Goal: Task Accomplishment & Management: Manage account settings

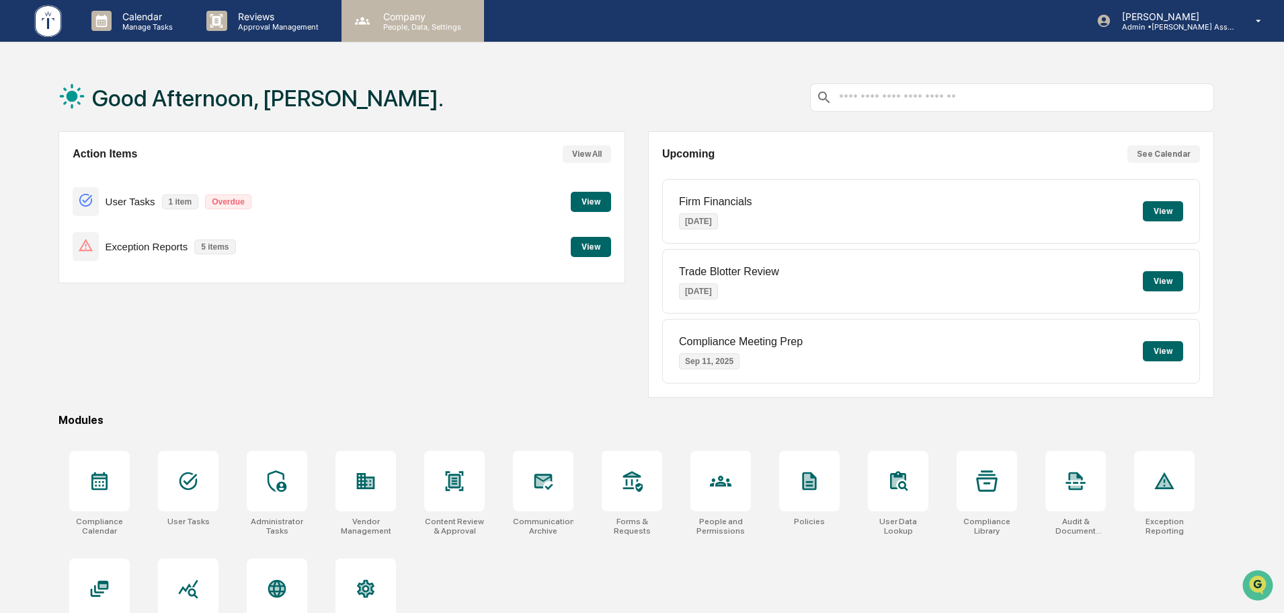
click at [405, 25] on p "People, Data, Settings" at bounding box center [420, 26] width 95 height 9
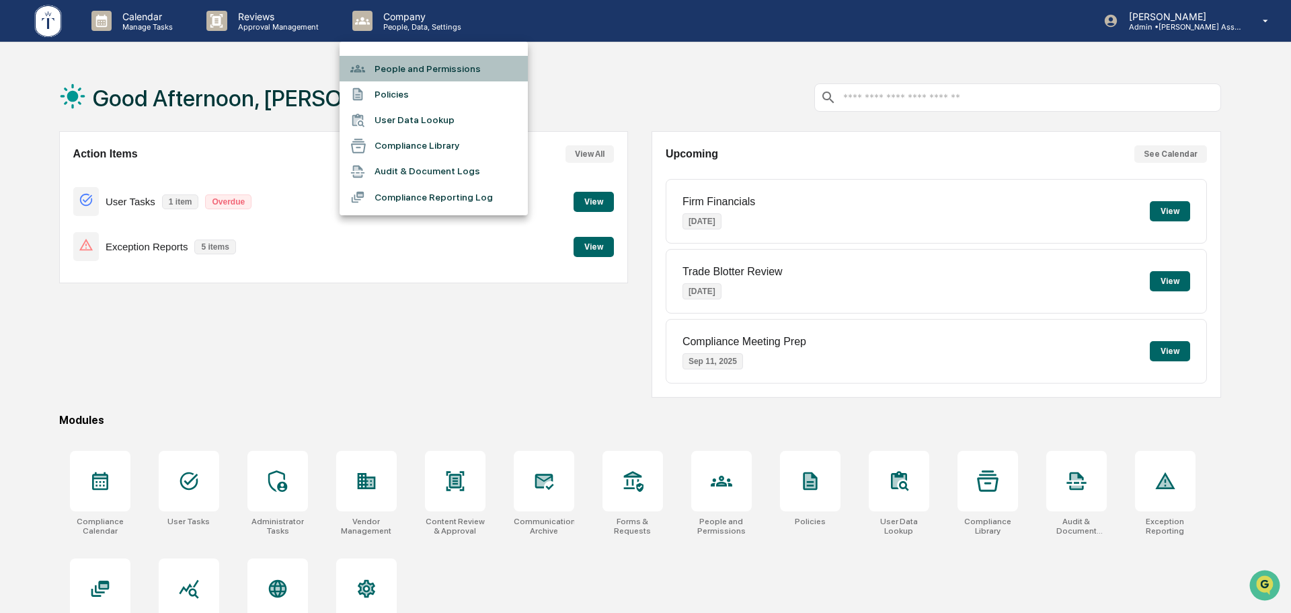
click at [403, 73] on li "People and Permissions" at bounding box center [434, 69] width 188 height 26
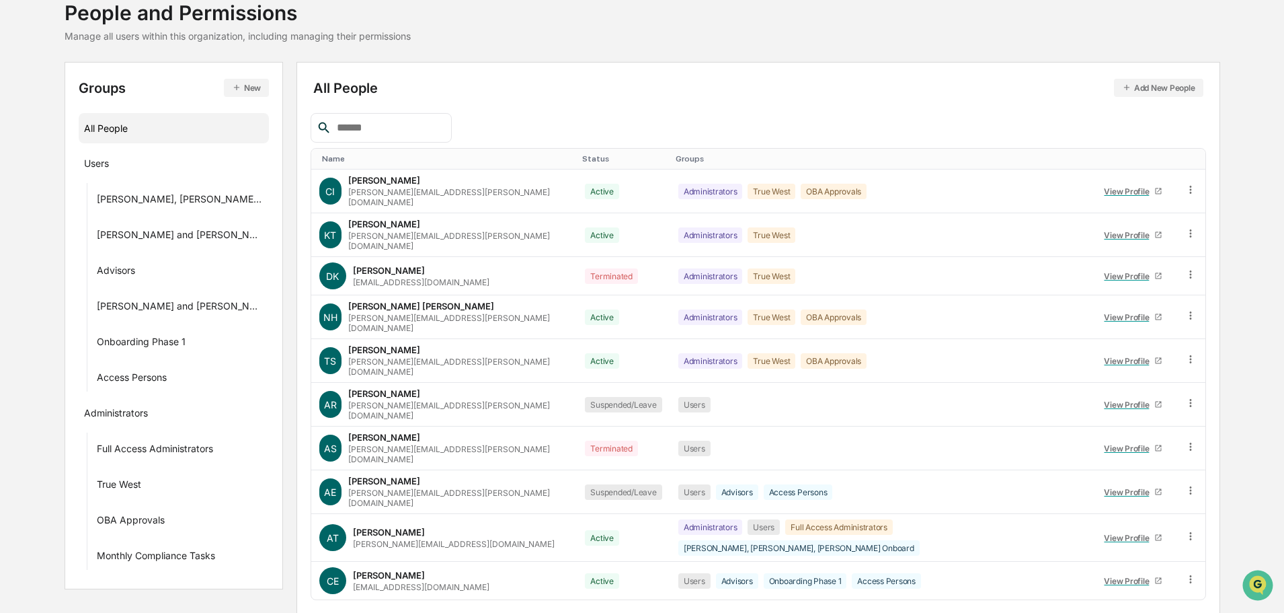
scroll to position [194, 0]
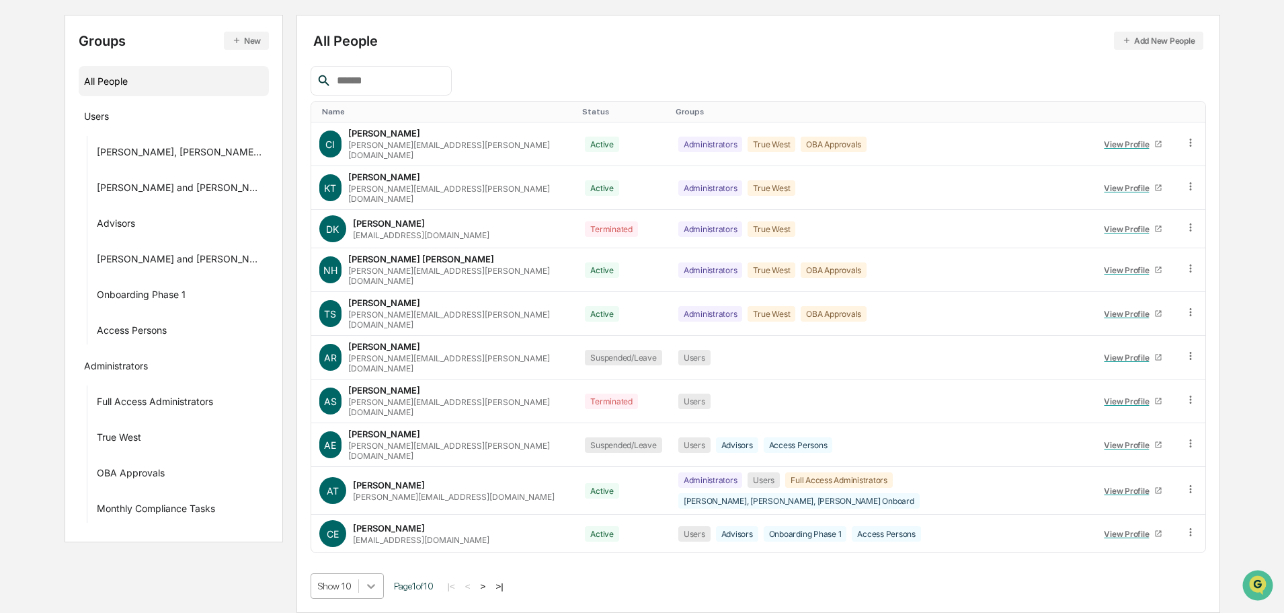
click at [359, 586] on body "Calendar Manage Tasks Reviews Approval Management Company People, Data, Setting…" at bounding box center [642, 238] width 1284 height 749
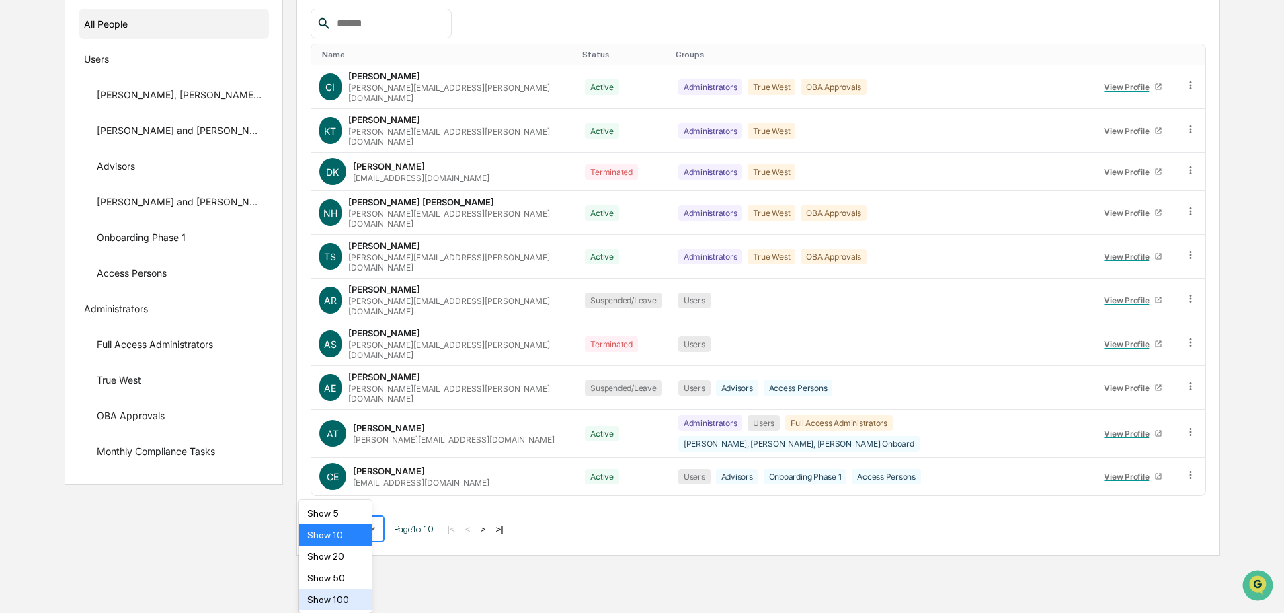
click at [326, 596] on div "Show 100" at bounding box center [335, 599] width 73 height 22
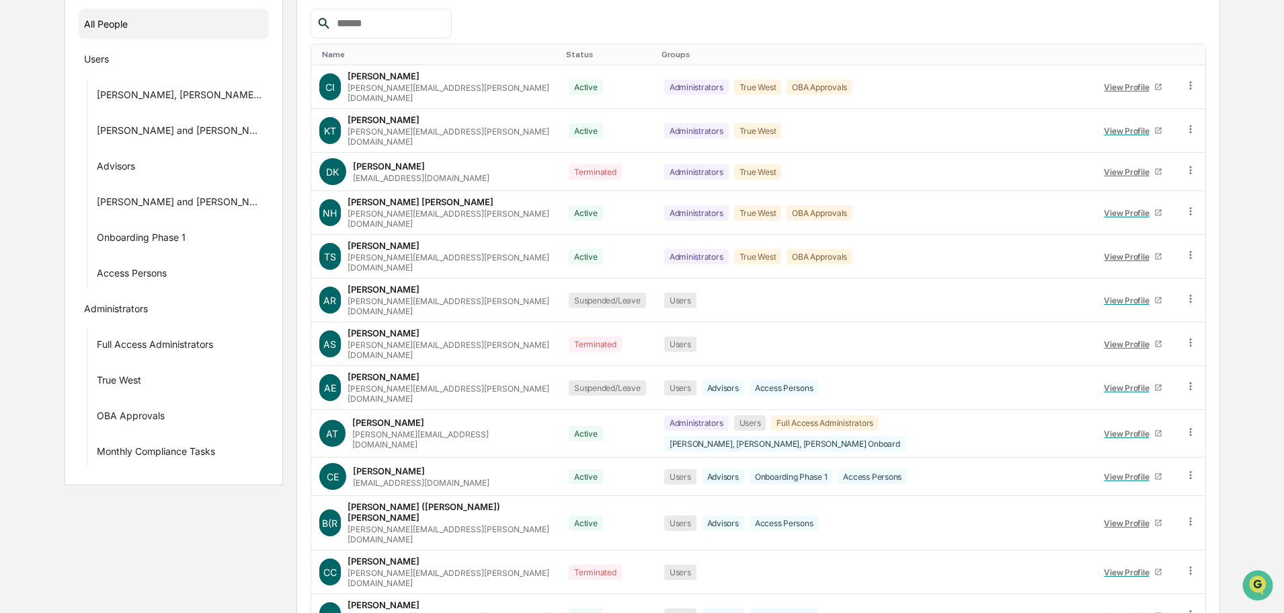
scroll to position [0, 0]
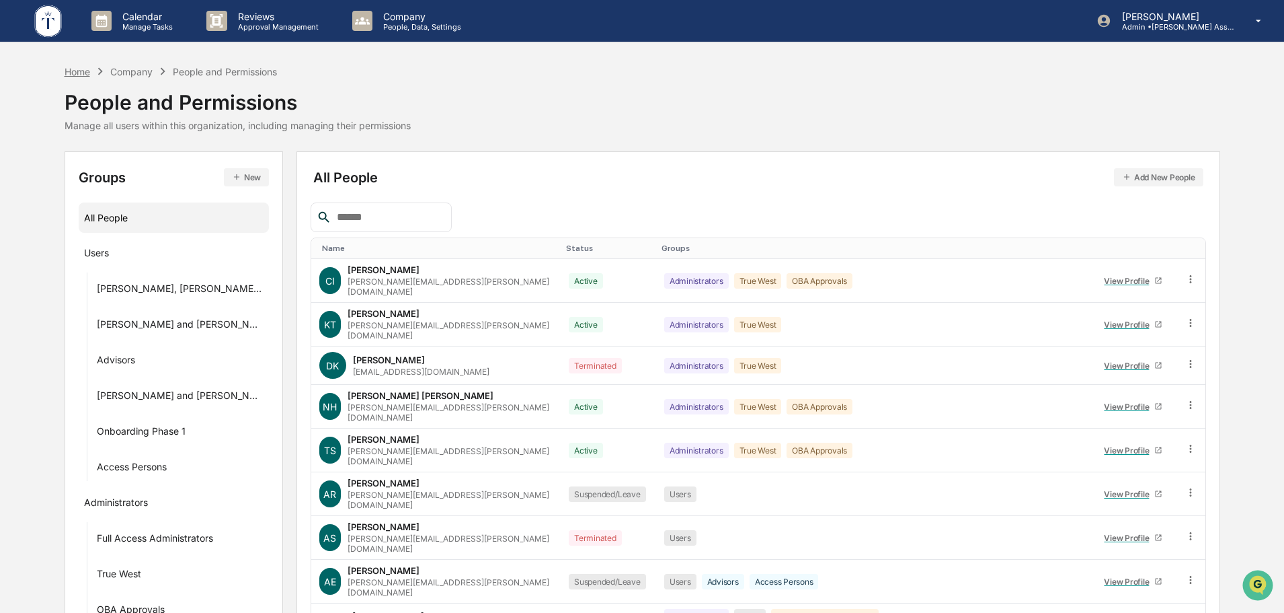
click at [74, 71] on div "Home" at bounding box center [78, 71] width 26 height 11
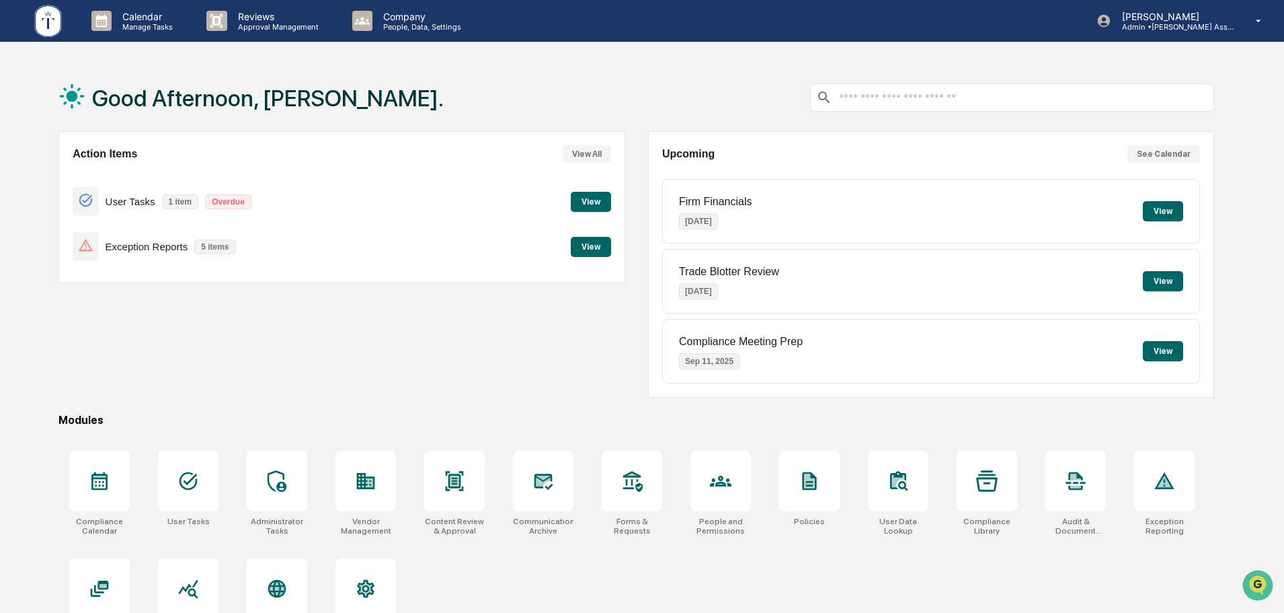
click at [598, 251] on button "View" at bounding box center [591, 247] width 40 height 20
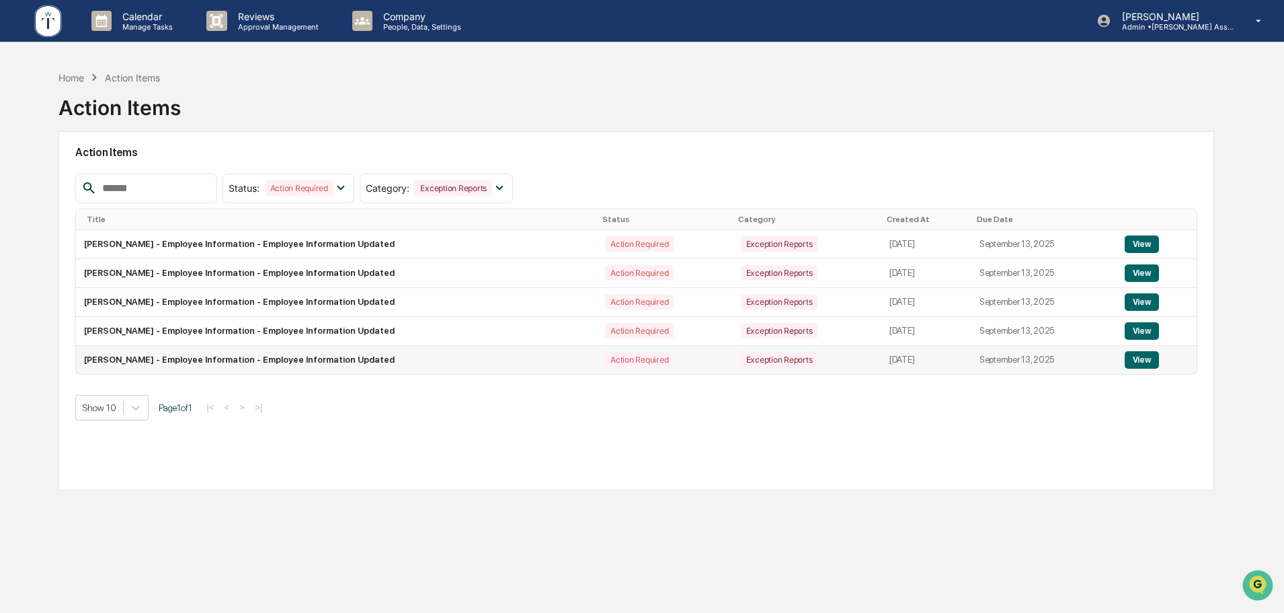
click at [1144, 358] on button "View" at bounding box center [1142, 359] width 34 height 17
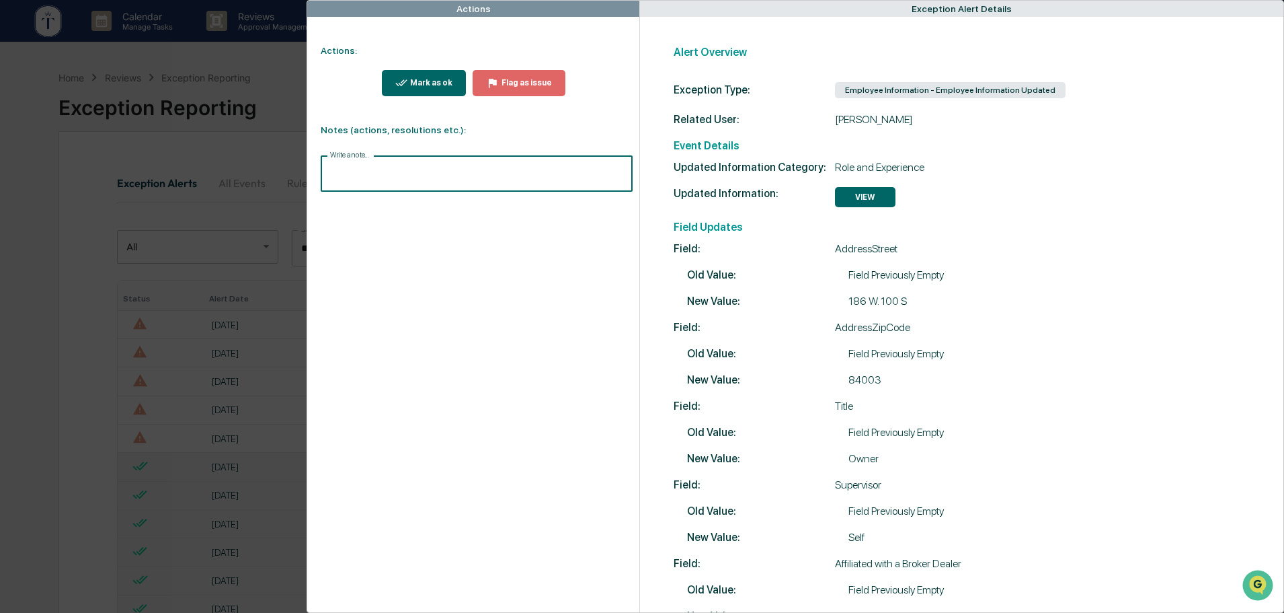
click at [362, 171] on input "Write a note..." at bounding box center [477, 174] width 312 height 36
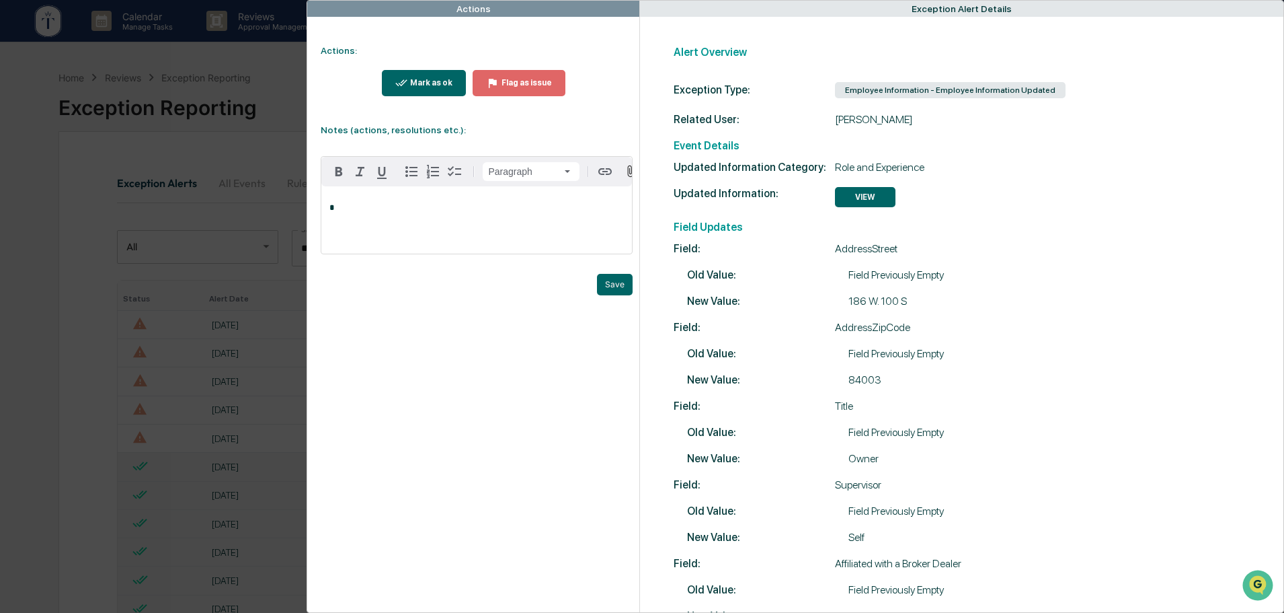
click at [340, 211] on p "*" at bounding box center [476, 207] width 295 height 9
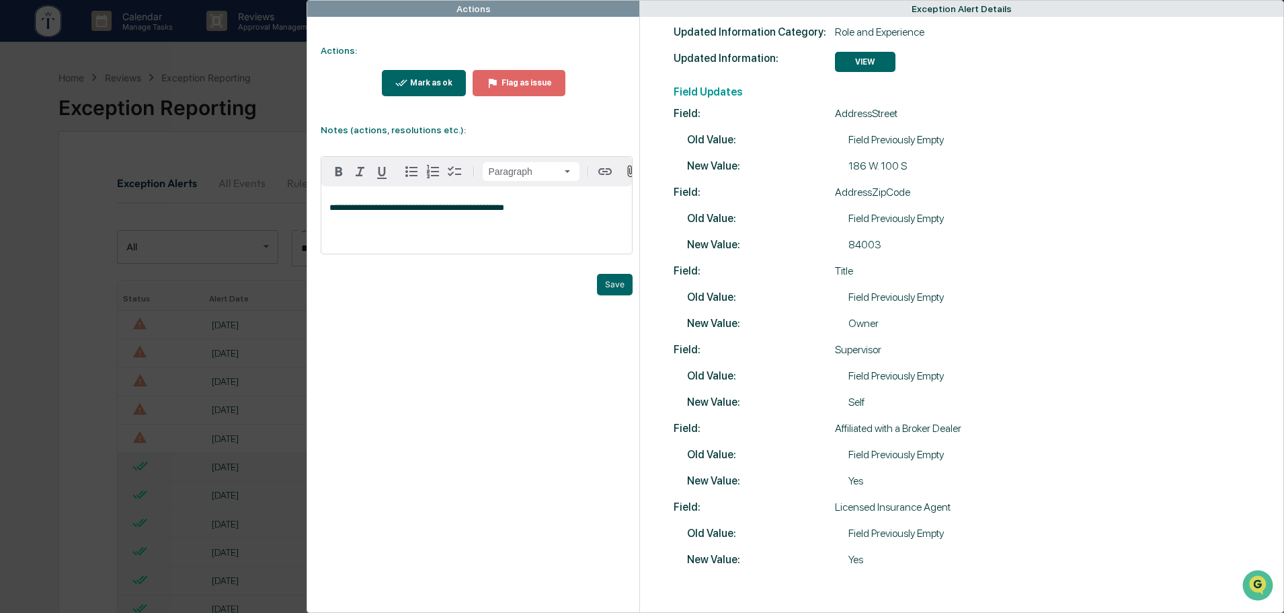
scroll to position [142, 0]
click at [612, 290] on button "Save" at bounding box center [615, 285] width 36 height 22
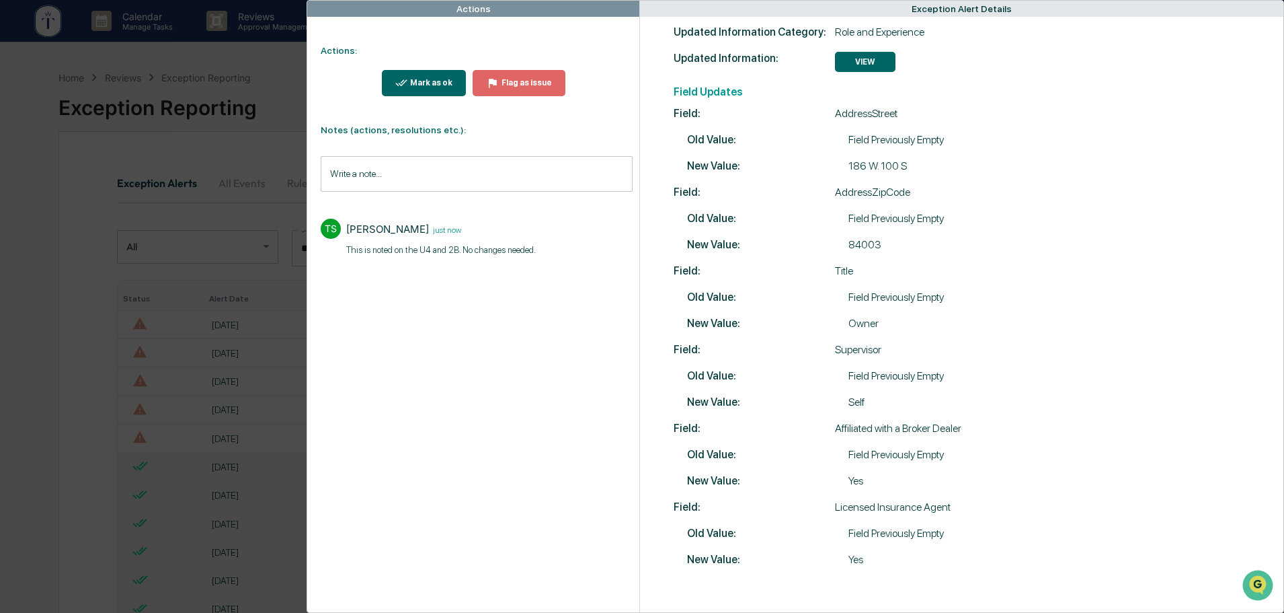
click at [413, 81] on div "Mark as ok" at bounding box center [429, 82] width 45 height 9
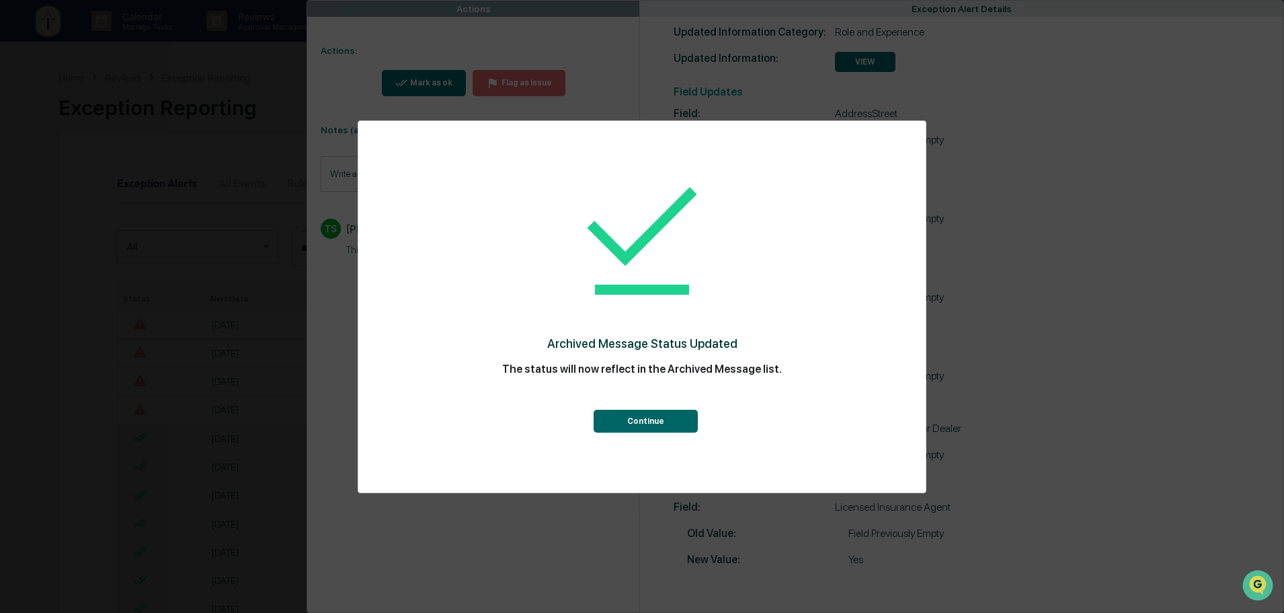
click at [650, 424] on button "Continue" at bounding box center [646, 420] width 104 height 23
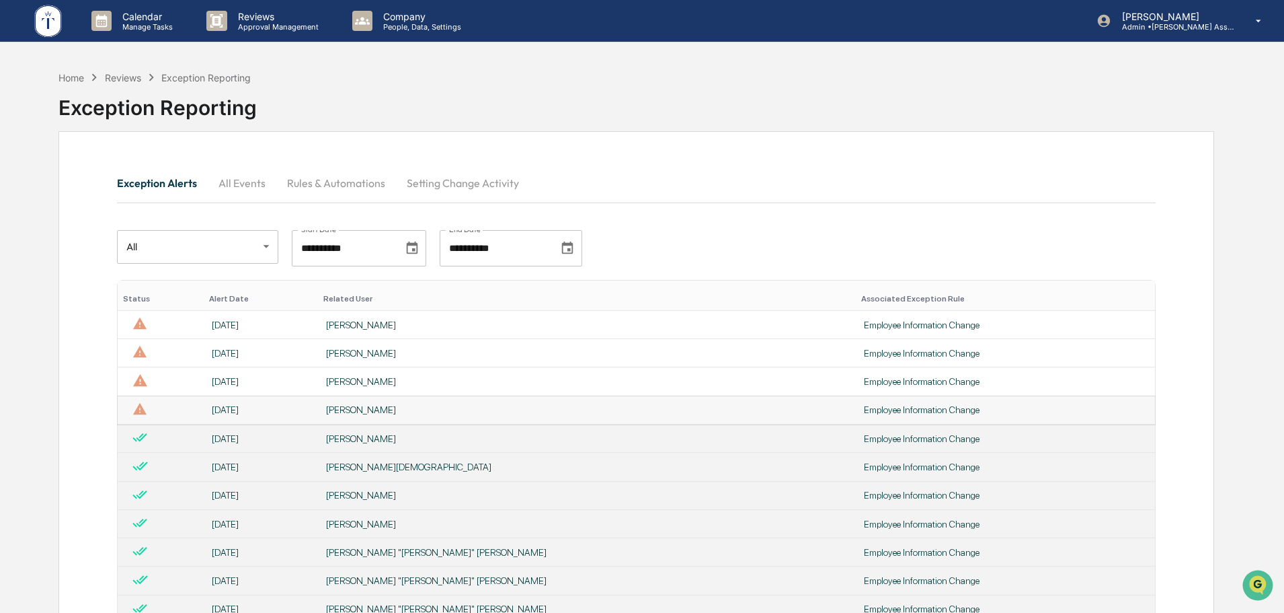
click at [864, 409] on div "Employee Information Change" at bounding box center [1005, 409] width 283 height 11
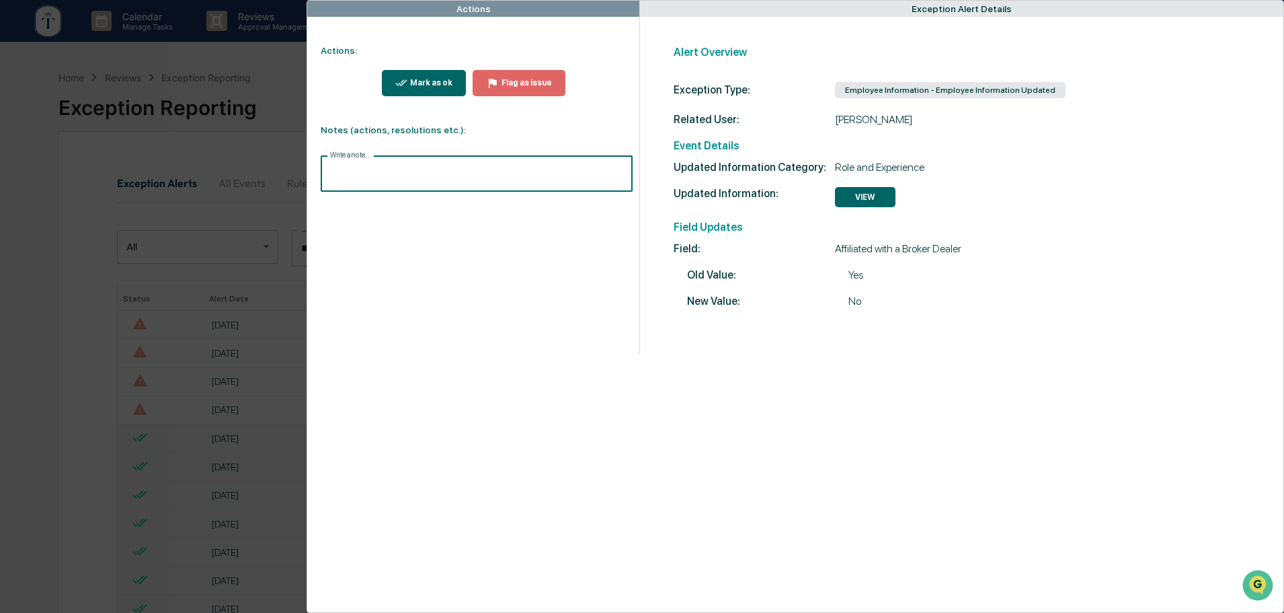
click at [330, 173] on input "Write a note..." at bounding box center [477, 174] width 312 height 36
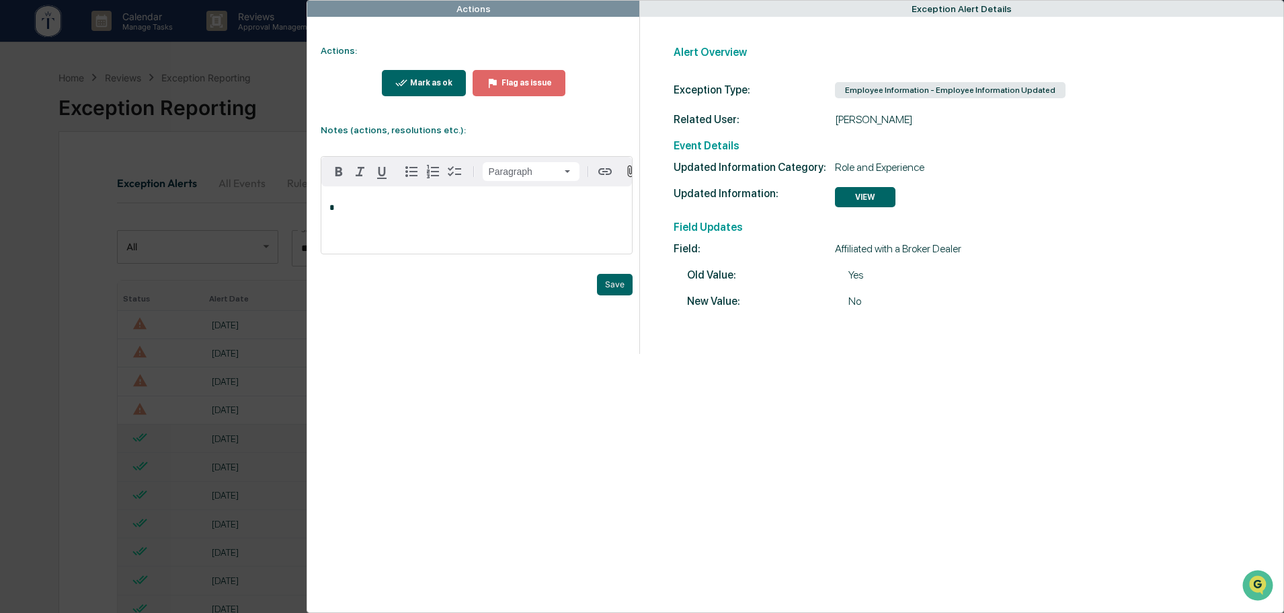
click at [331, 210] on p "*" at bounding box center [476, 207] width 295 height 9
click at [412, 212] on p "**********" at bounding box center [476, 207] width 295 height 9
click at [613, 291] on button "Save" at bounding box center [615, 285] width 36 height 22
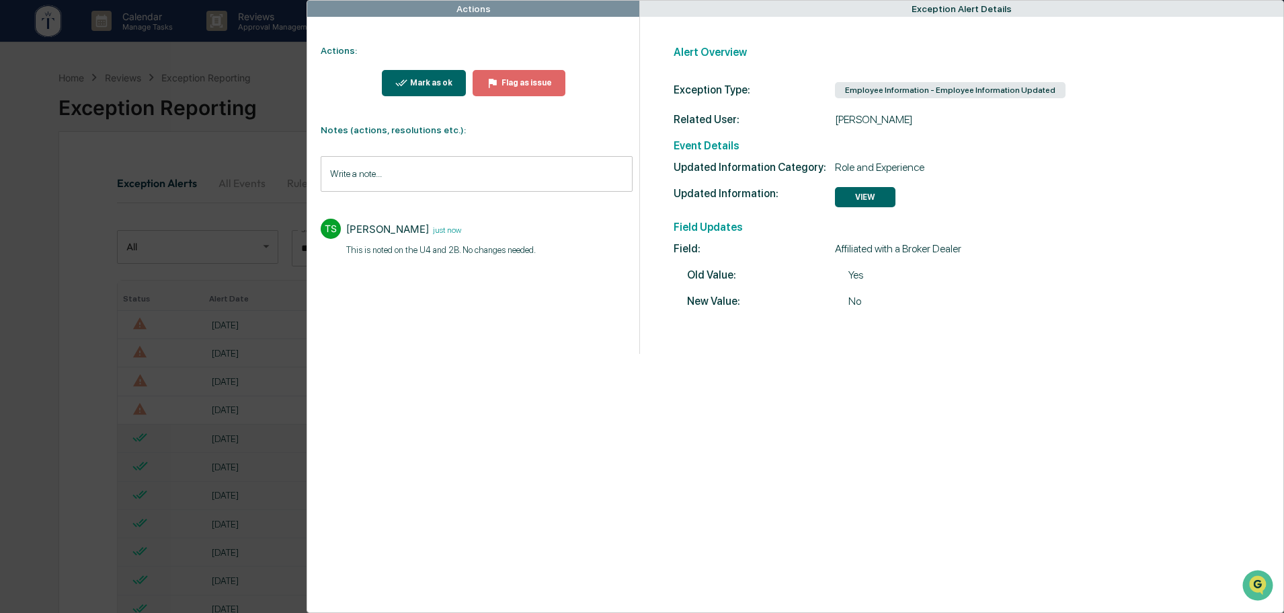
click at [422, 85] on div "Mark as ok" at bounding box center [429, 82] width 45 height 9
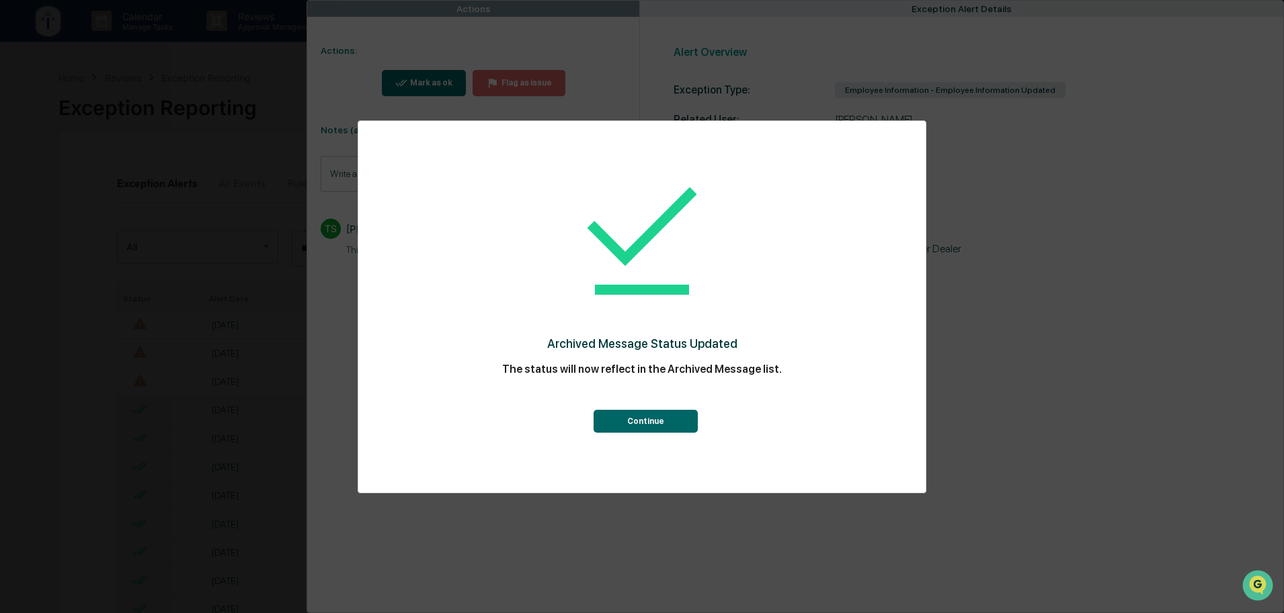
click at [622, 414] on button "Continue" at bounding box center [646, 420] width 104 height 23
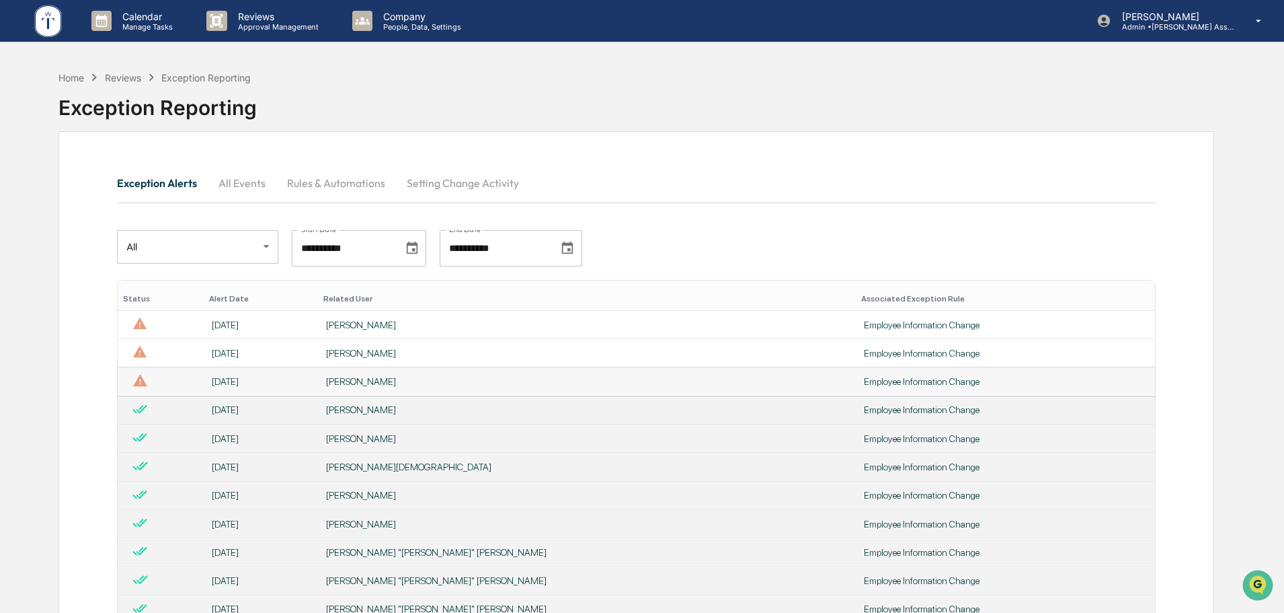
click at [864, 383] on div "Employee Information Change" at bounding box center [1005, 381] width 283 height 11
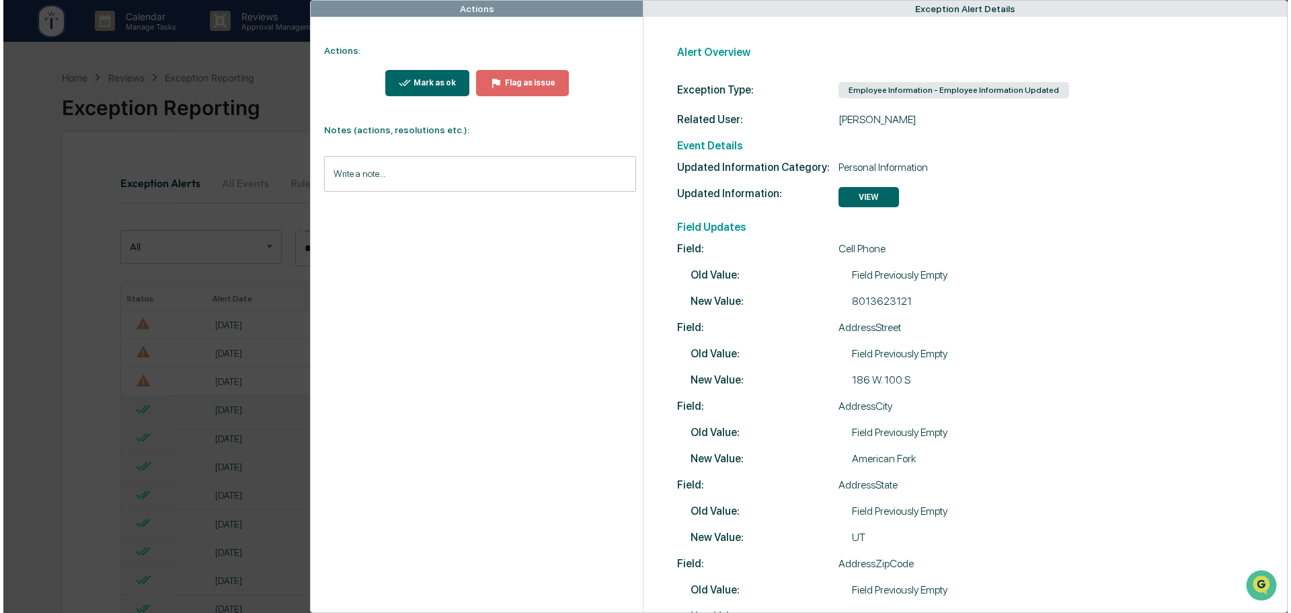
scroll to position [63, 0]
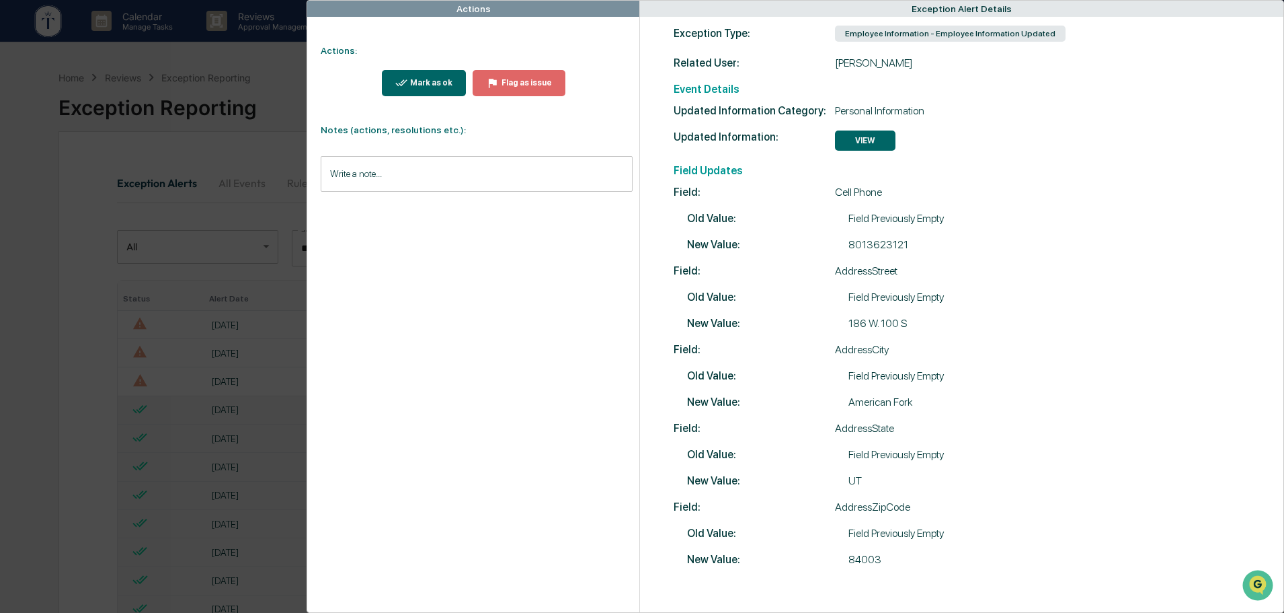
click at [336, 172] on input "Write a note..." at bounding box center [477, 174] width 312 height 36
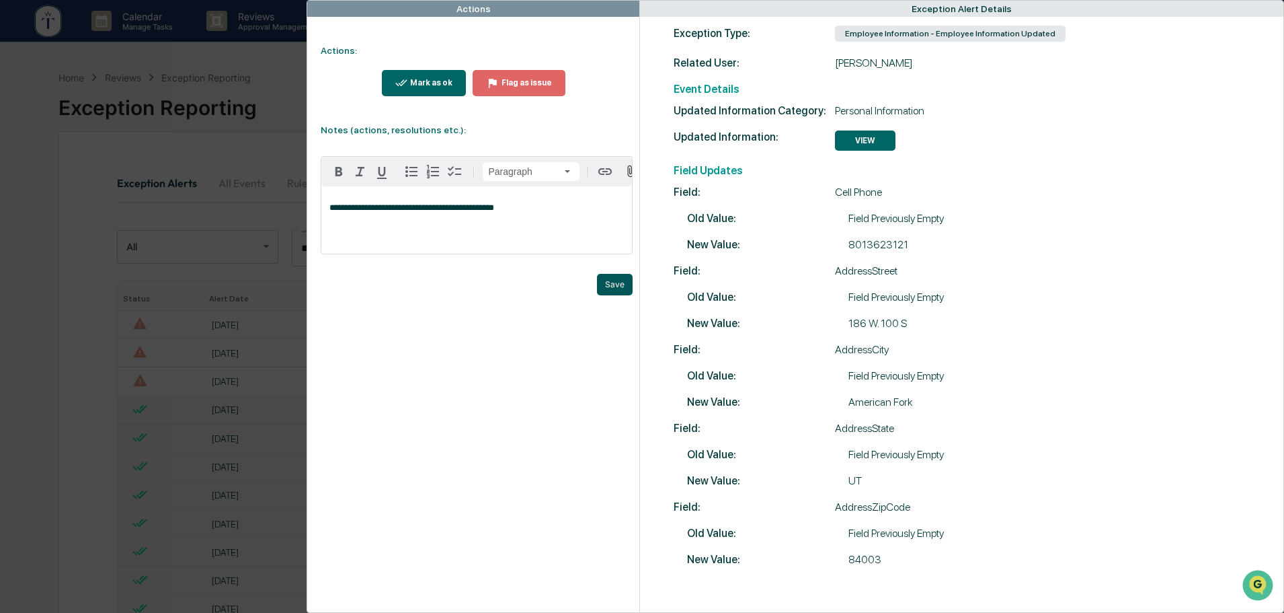
click at [611, 288] on button "Save" at bounding box center [615, 285] width 36 height 22
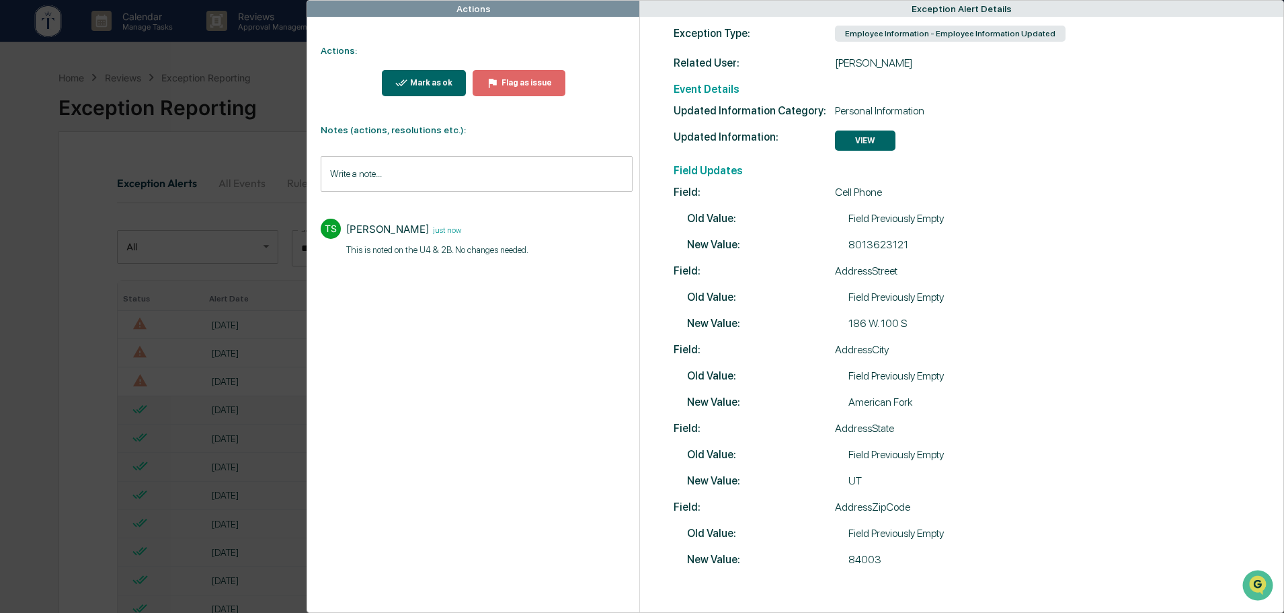
click at [433, 83] on div "Mark as ok" at bounding box center [429, 82] width 45 height 9
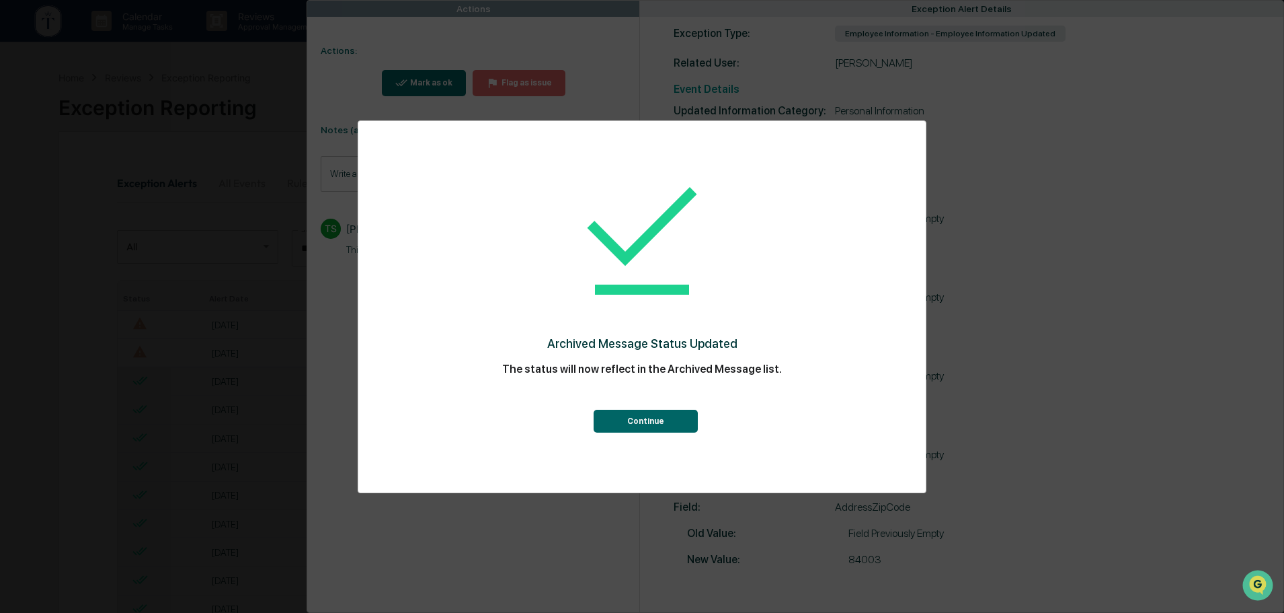
click at [646, 426] on button "Continue" at bounding box center [646, 420] width 104 height 23
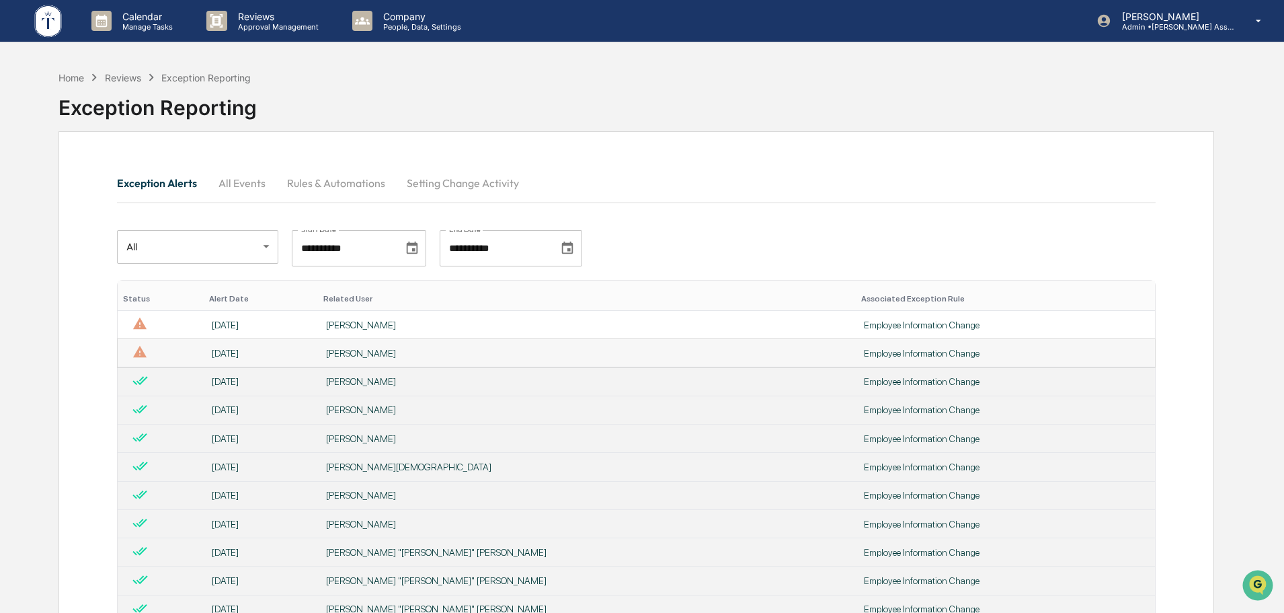
click at [864, 354] on div "Employee Information Change" at bounding box center [1005, 353] width 283 height 11
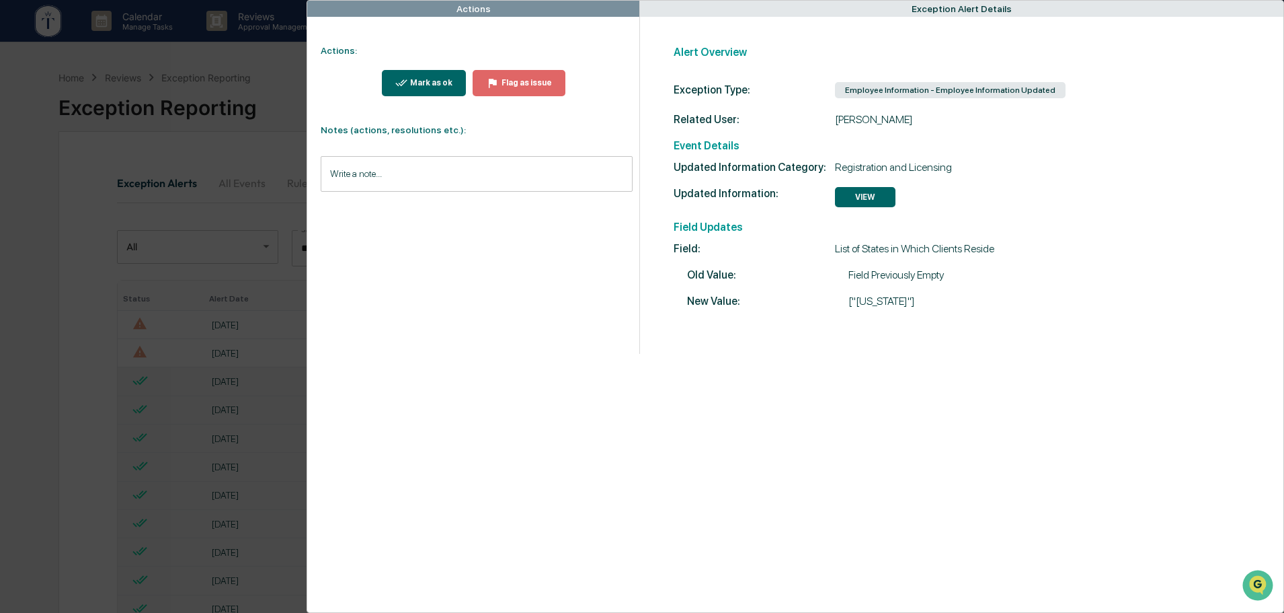
click at [360, 171] on input "Write a note..." at bounding box center [477, 174] width 312 height 36
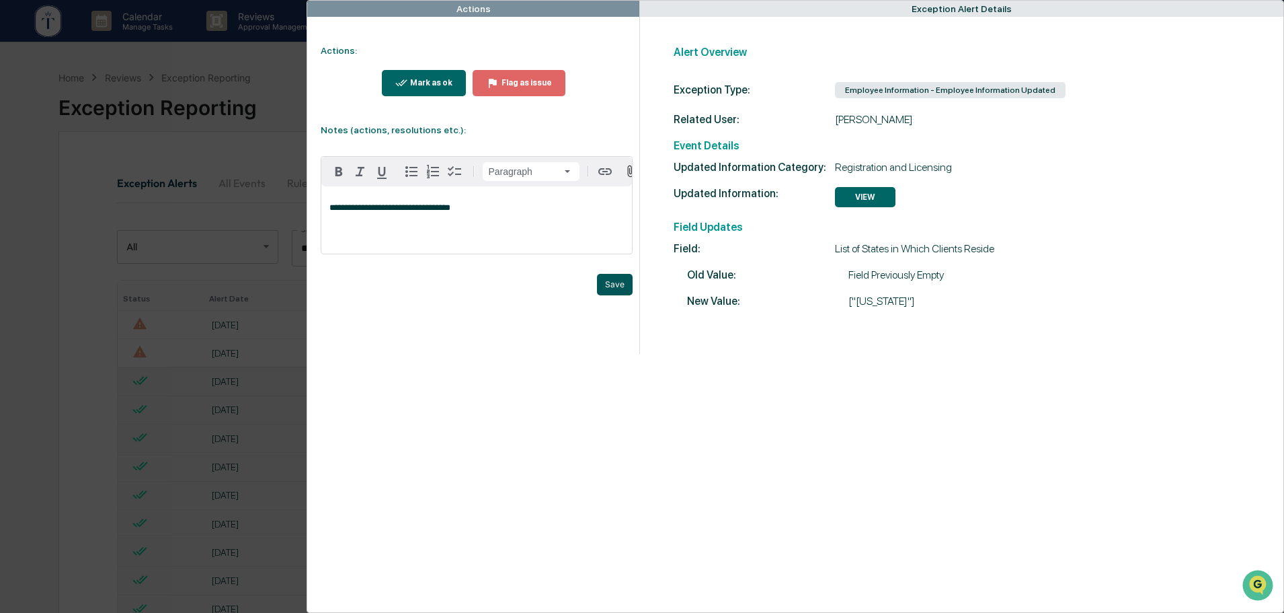
click at [611, 288] on button "Save" at bounding box center [615, 285] width 36 height 22
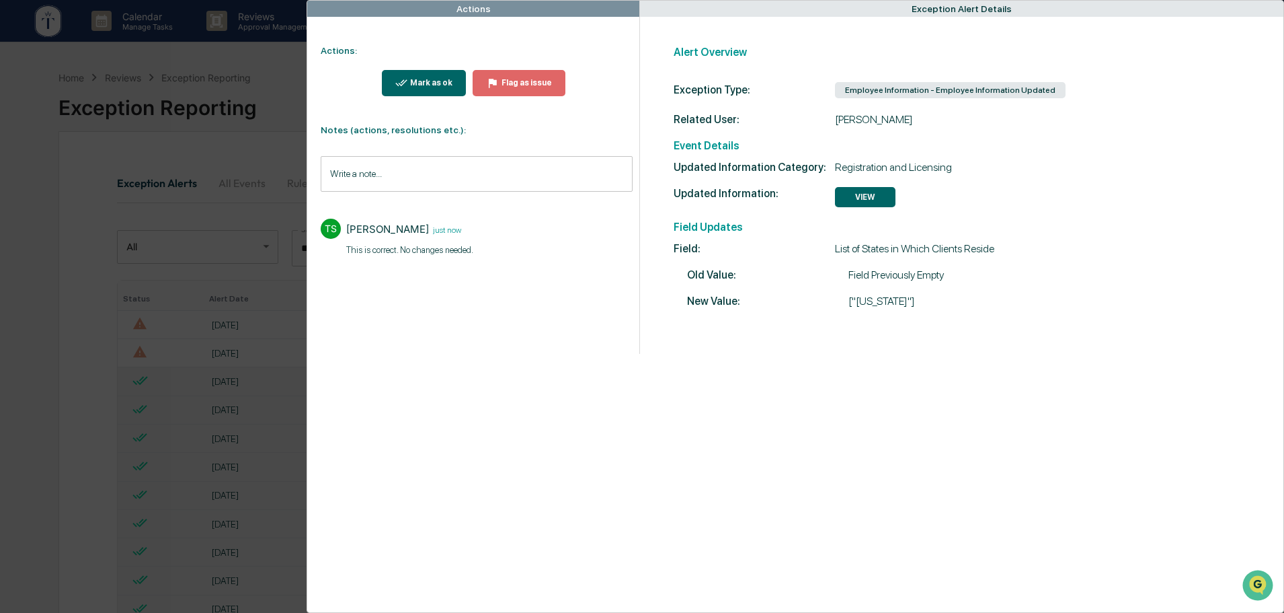
click at [429, 80] on div "Mark as ok" at bounding box center [429, 82] width 45 height 9
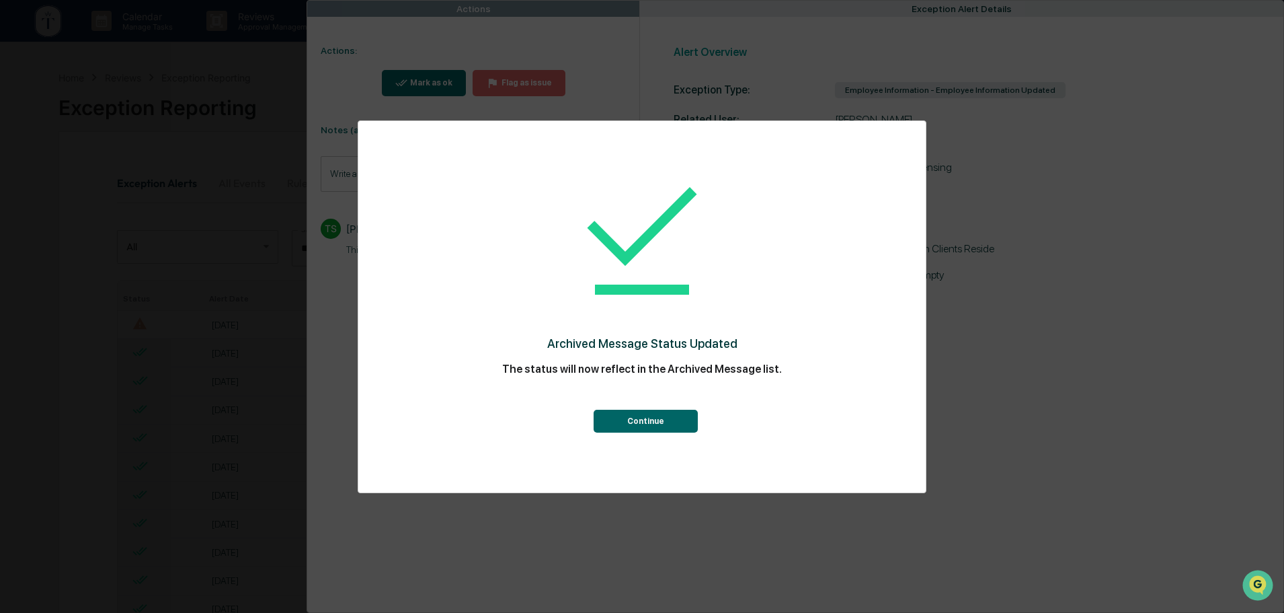
click at [661, 420] on button "Continue" at bounding box center [646, 420] width 104 height 23
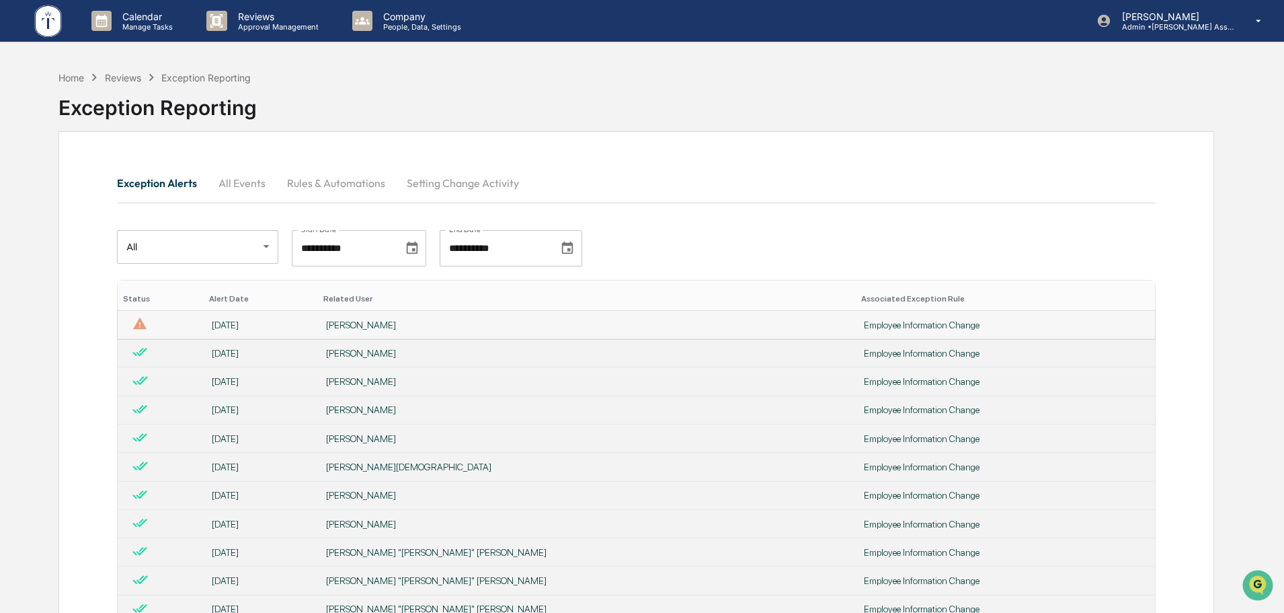
click at [864, 327] on div "Employee Information Change" at bounding box center [1005, 324] width 283 height 11
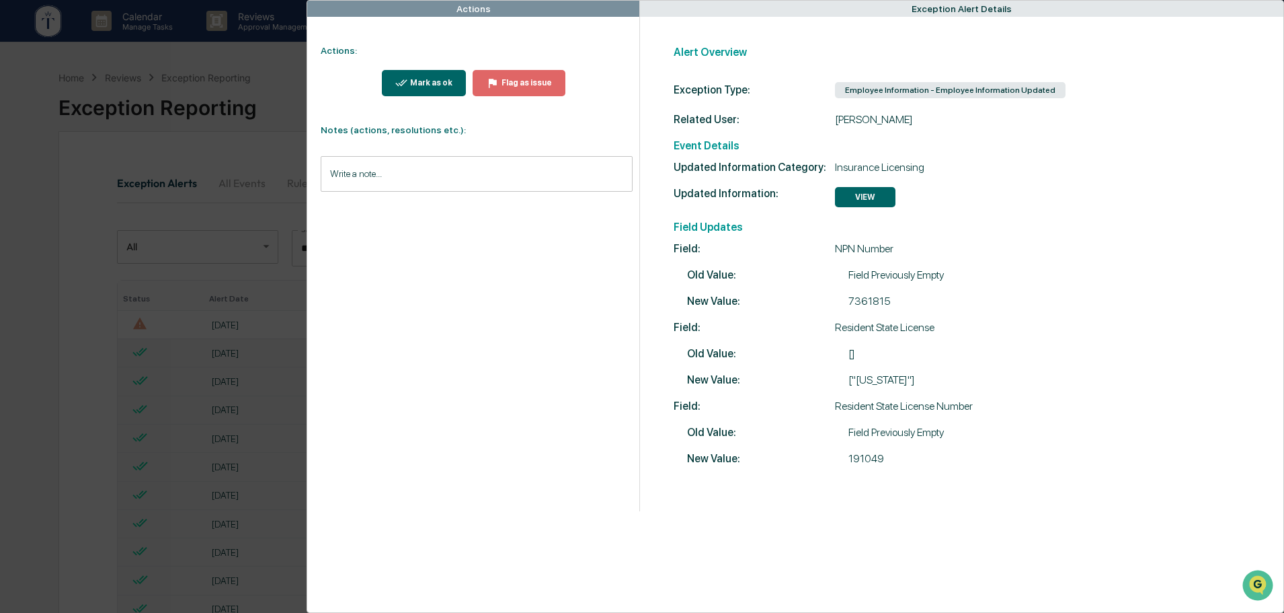
click at [440, 83] on div "Mark as ok" at bounding box center [429, 82] width 45 height 9
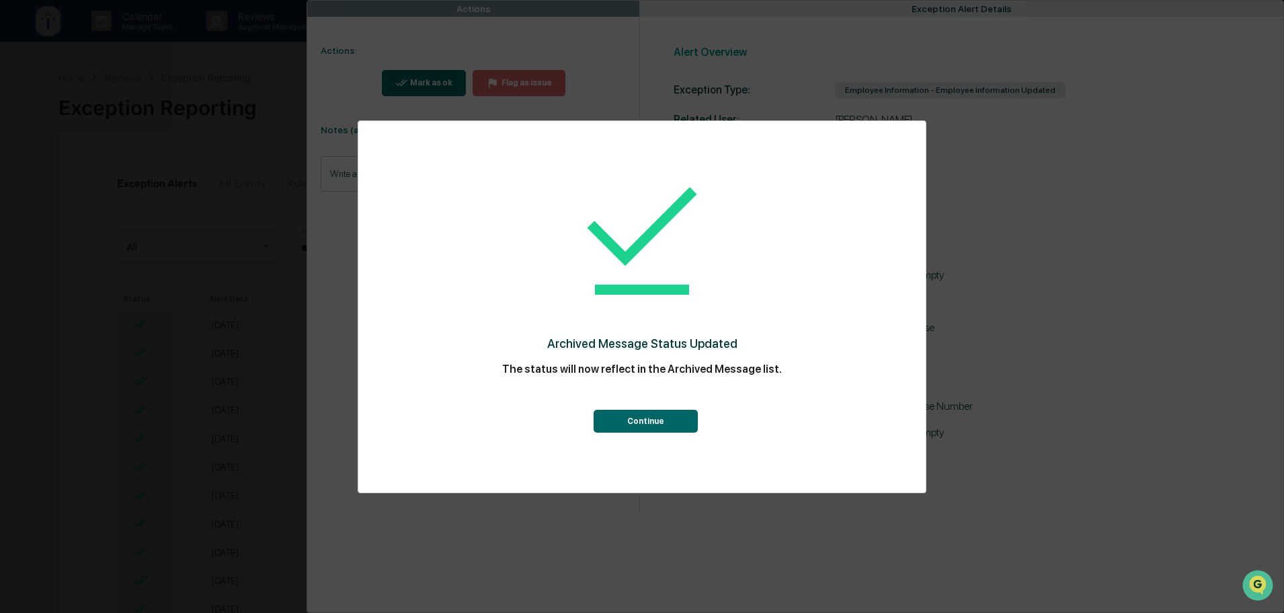
click at [623, 417] on button "Continue" at bounding box center [646, 420] width 104 height 23
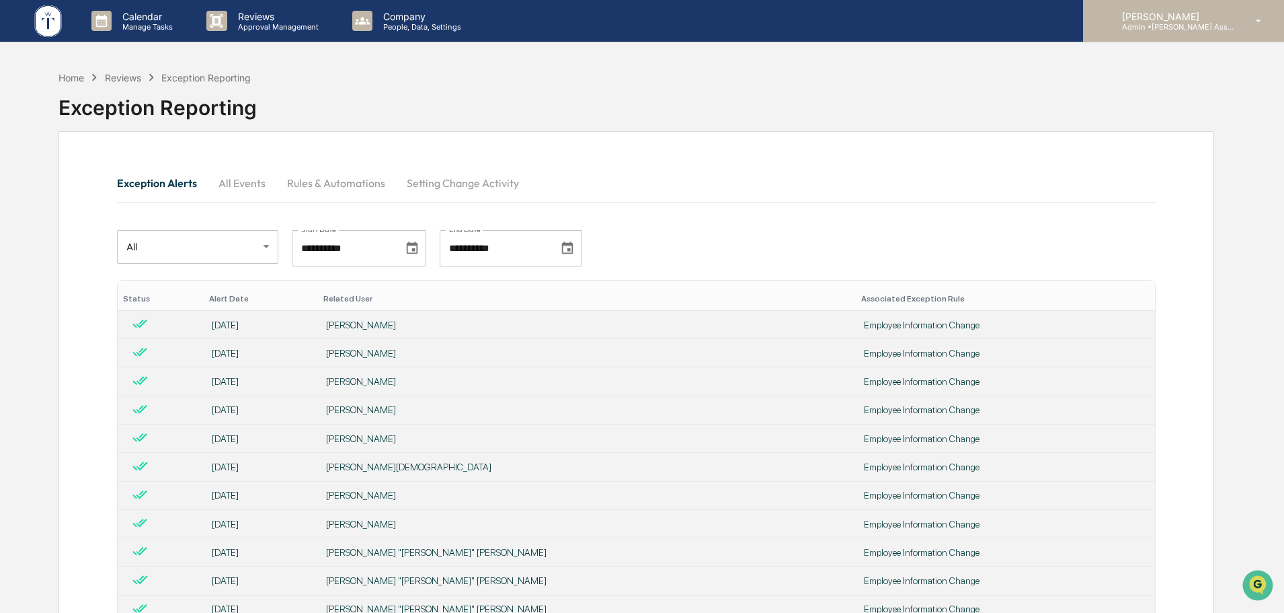
click at [1169, 23] on p "Admin • [PERSON_NAME] Asset Management LLC" at bounding box center [1173, 26] width 125 height 9
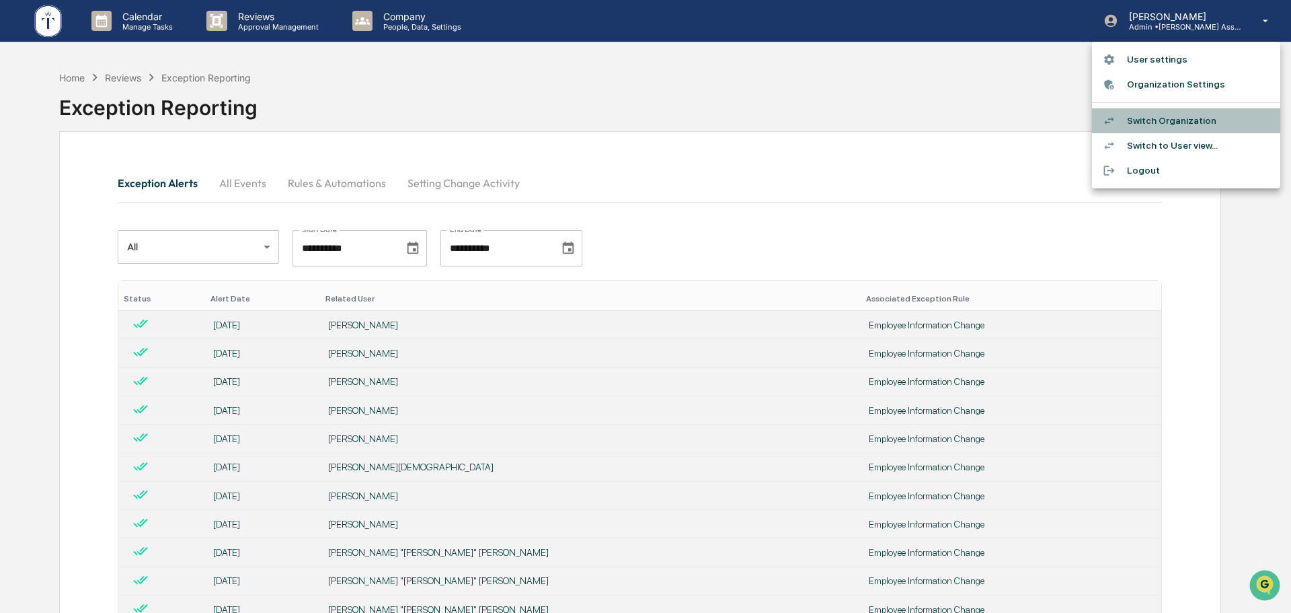
click at [1145, 115] on li "Switch Organization" at bounding box center [1186, 120] width 188 height 25
